Goal: Task Accomplishment & Management: Use online tool/utility

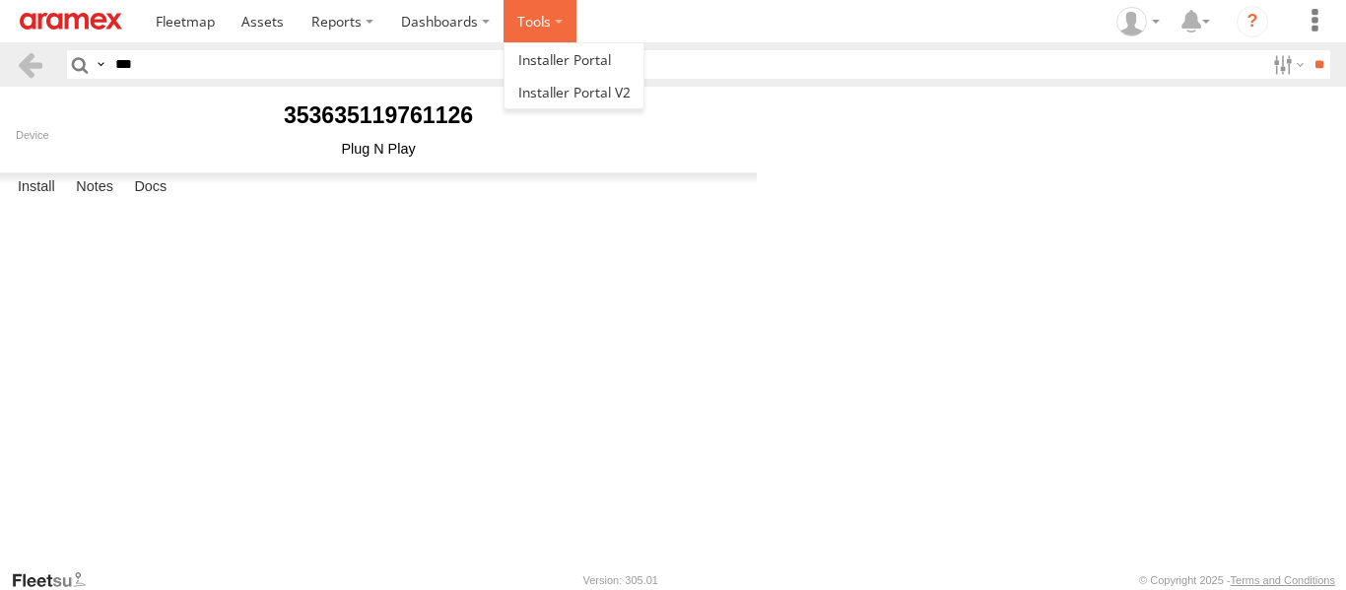
click at [544, 19] on label at bounding box center [540, 21] width 73 height 42
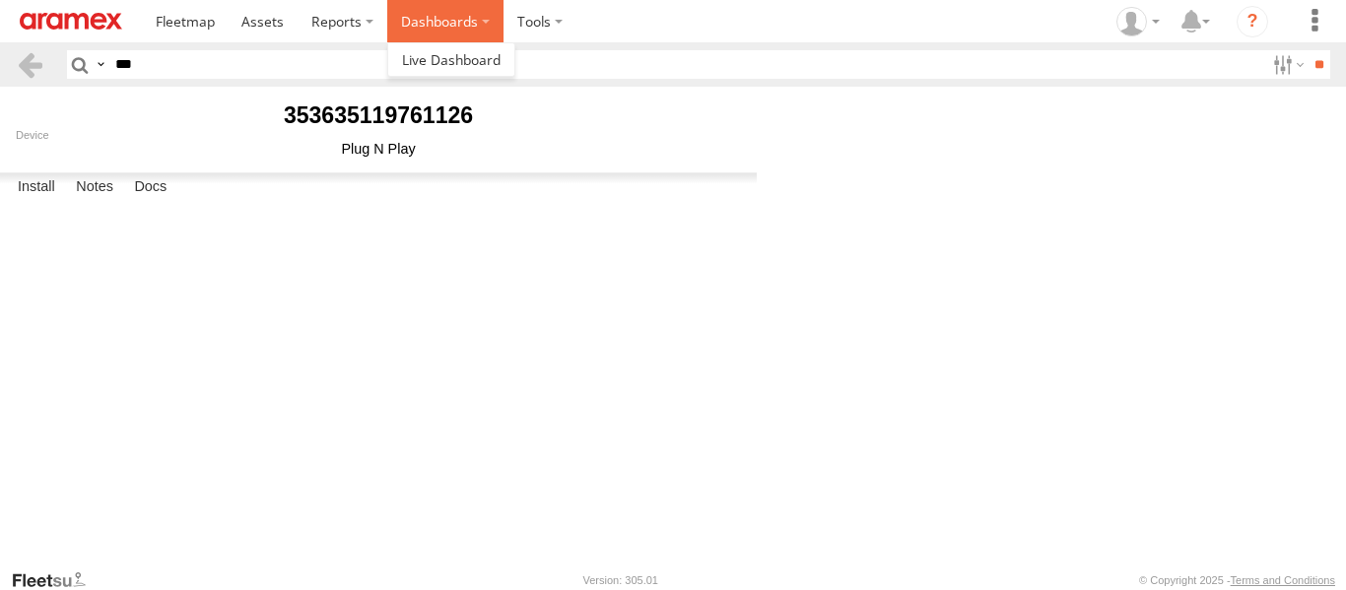
click at [475, 29] on label "Dashboards" at bounding box center [445, 21] width 116 height 42
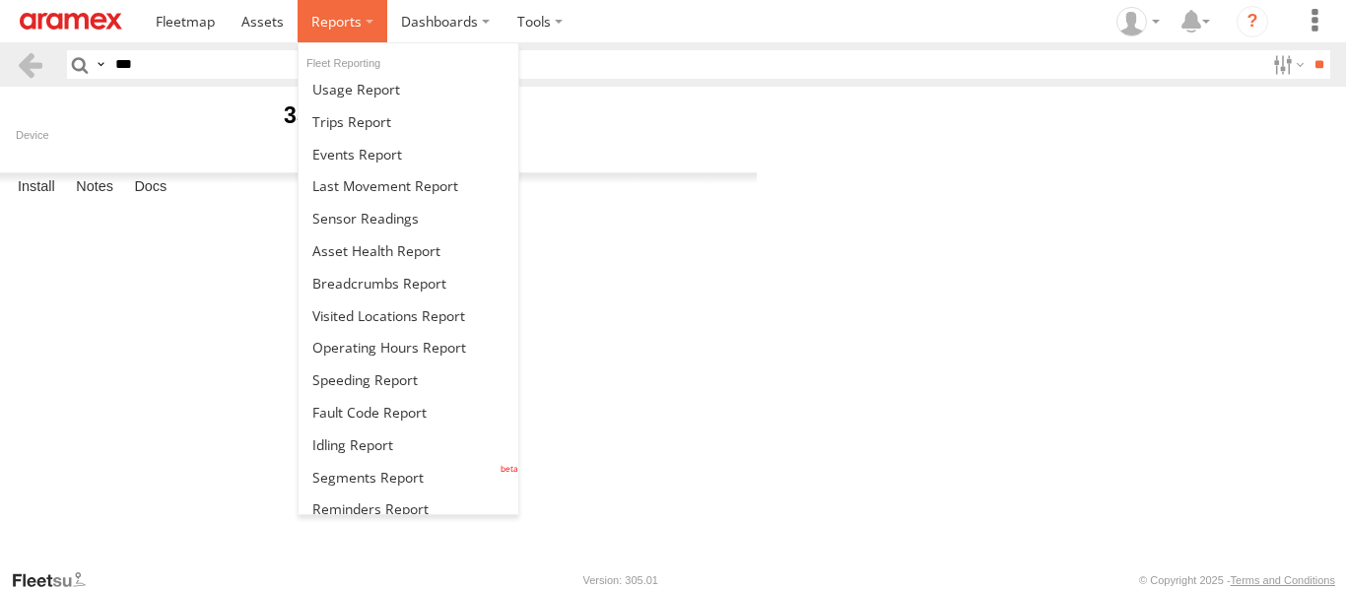
click at [311, 29] on span at bounding box center [336, 21] width 50 height 19
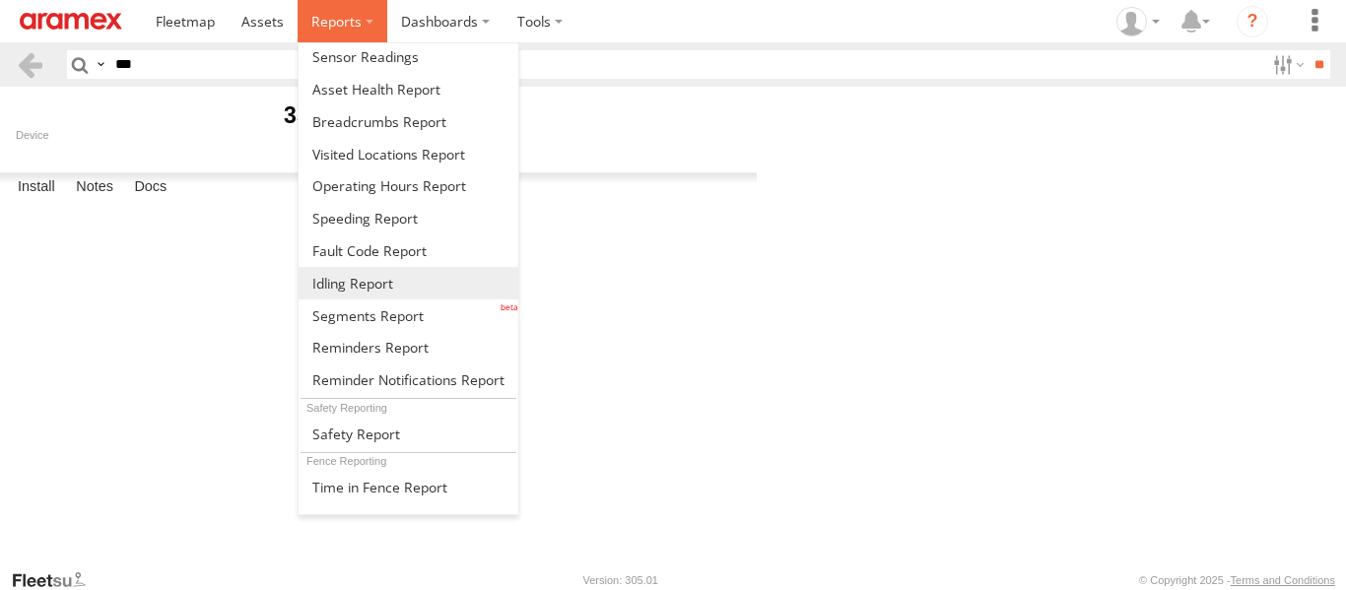
scroll to position [197, 0]
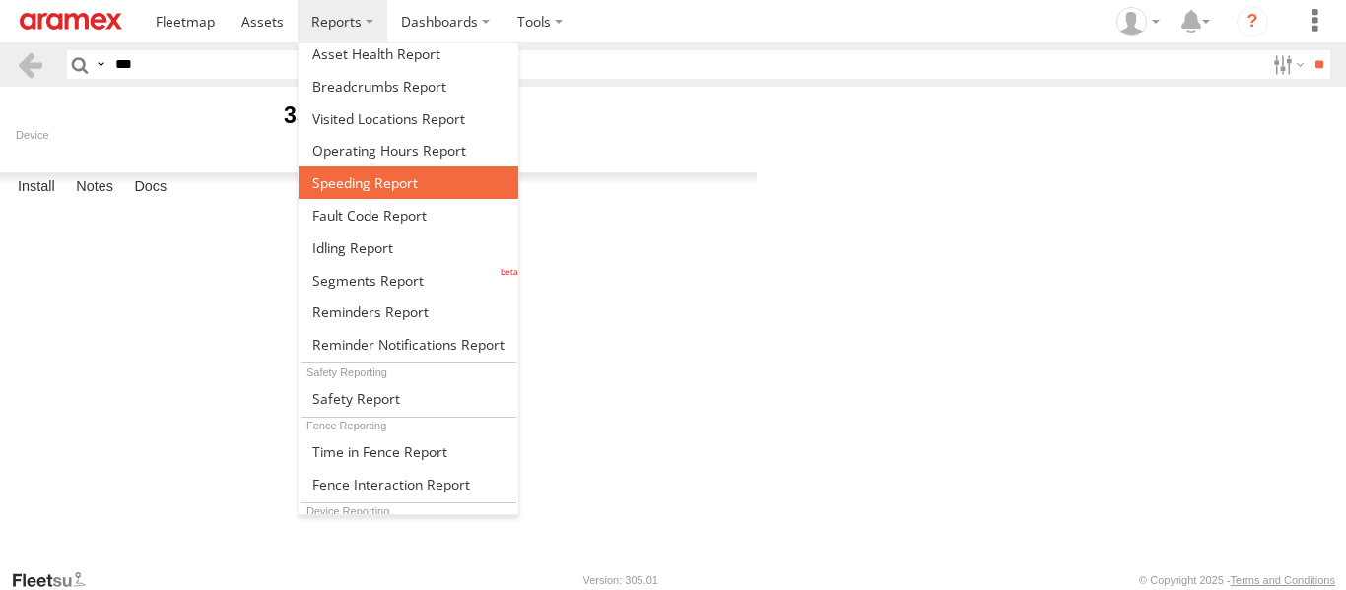
click at [361, 186] on span at bounding box center [364, 182] width 105 height 19
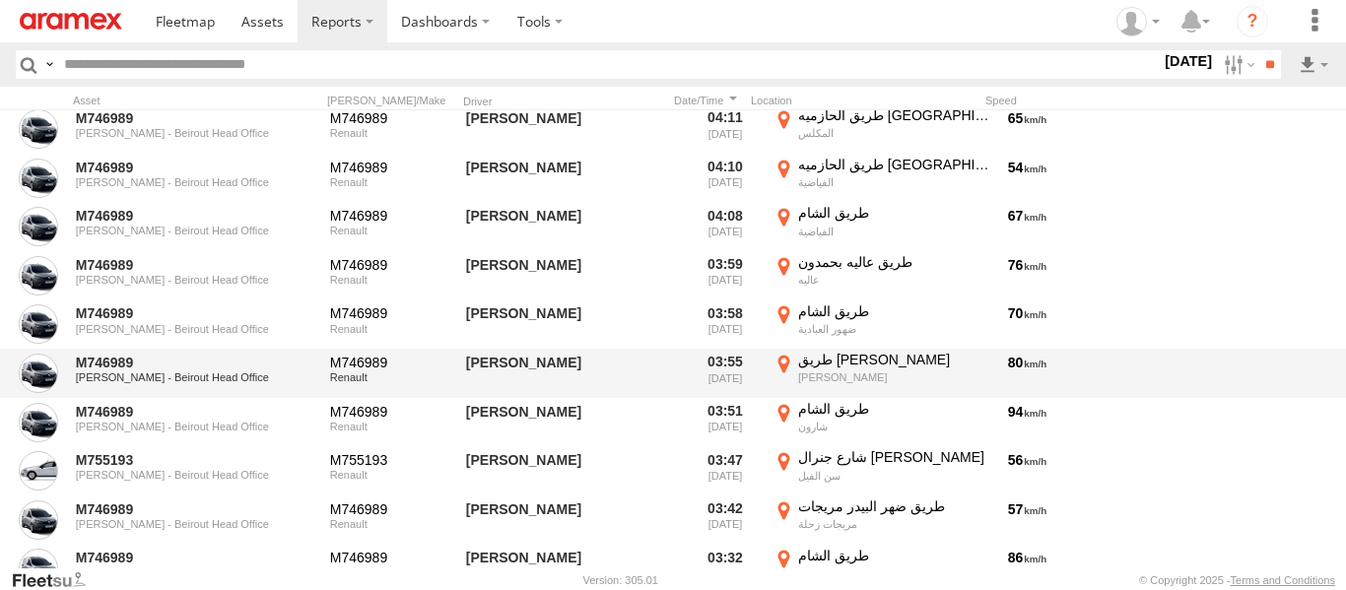
scroll to position [18565, 0]
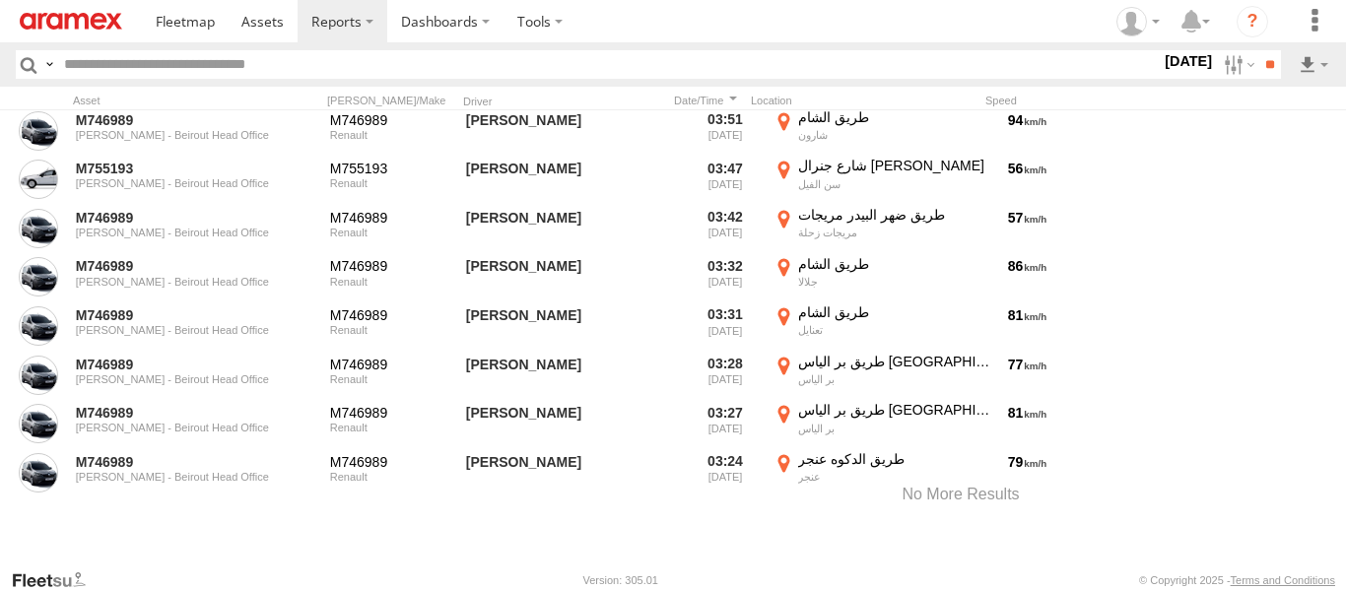
click at [1172, 58] on label "13 Aug 25" at bounding box center [1188, 61] width 55 height 22
click at [0, 0] on label at bounding box center [0, 0] width 0 height 0
click at [1263, 60] on input "**" at bounding box center [1270, 64] width 23 height 29
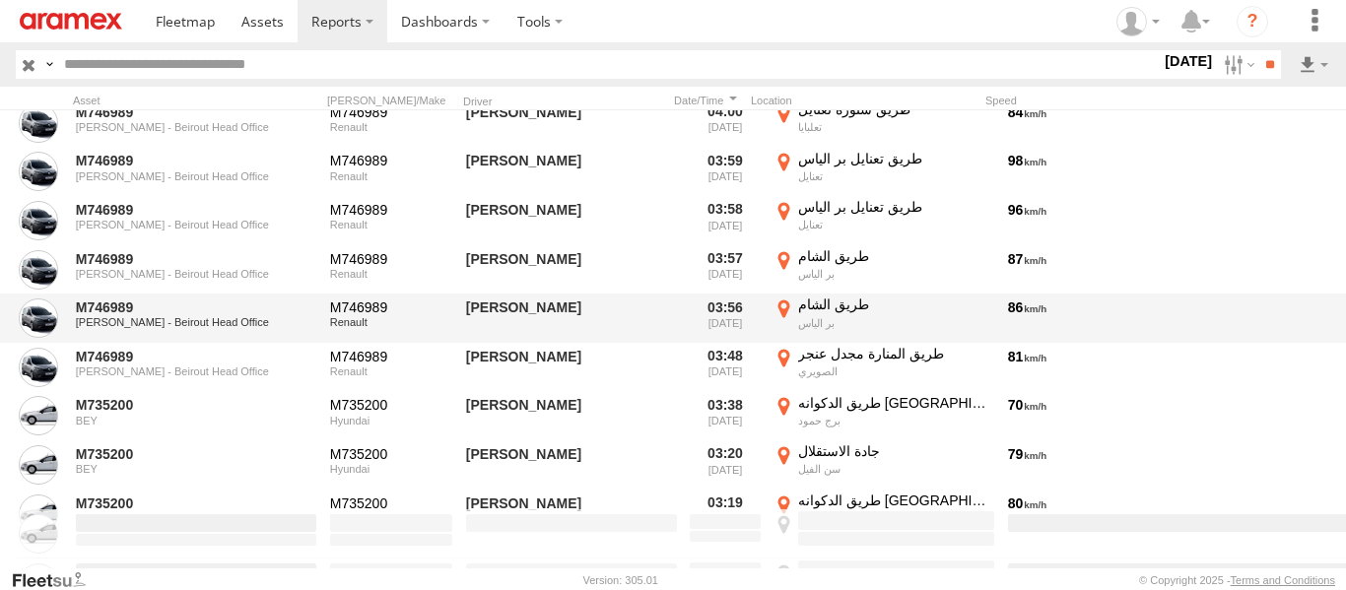
scroll to position [28048, 0]
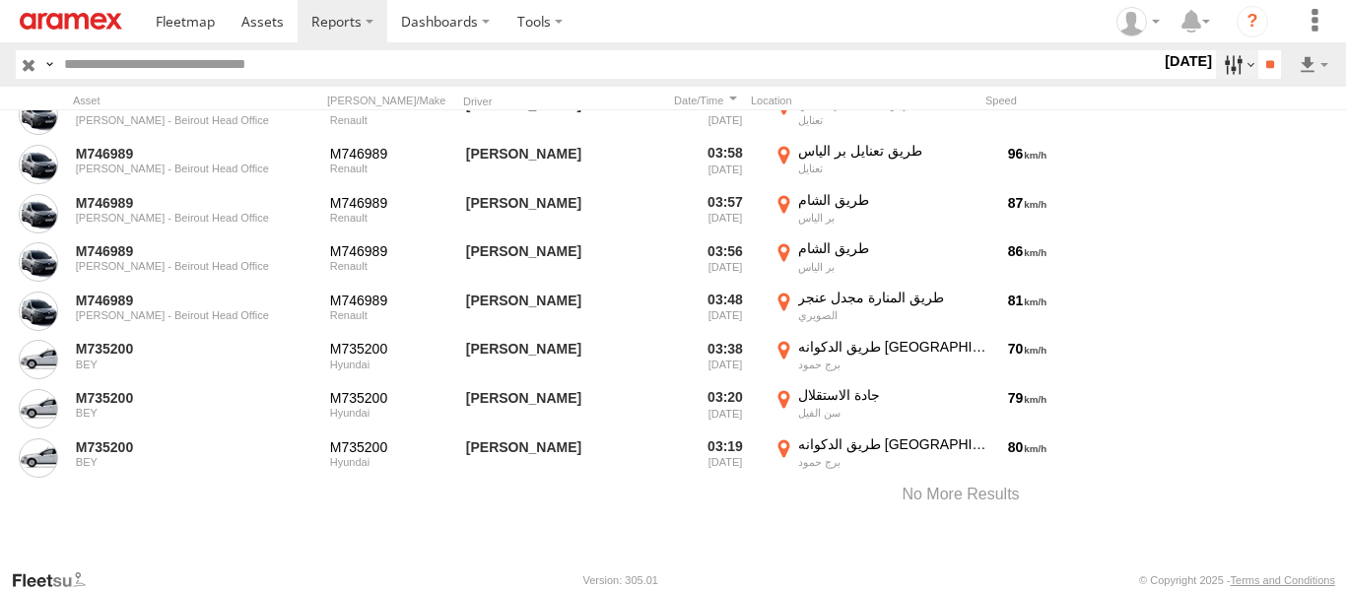
click at [1225, 60] on label at bounding box center [1237, 64] width 42 height 29
click at [0, 0] on label at bounding box center [0, 0] width 0 height 0
click at [1267, 64] on input "**" at bounding box center [1270, 64] width 23 height 29
